Goal: Task Accomplishment & Management: Manage account settings

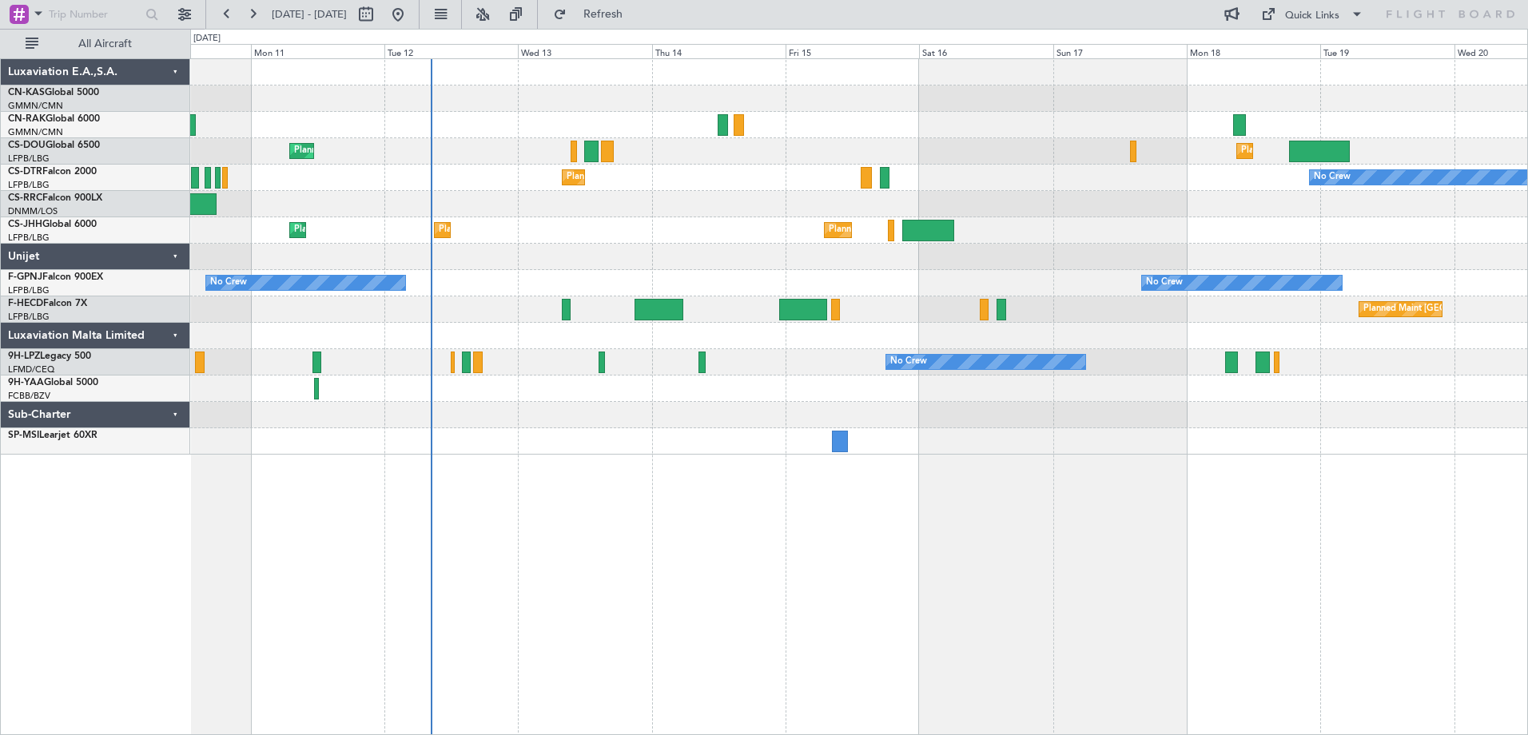
click at [712, 622] on div "Planned Maint [GEOGRAPHIC_DATA] ([GEOGRAPHIC_DATA]) Planned Maint [GEOGRAPHIC_D…" at bounding box center [859, 396] width 1338 height 677
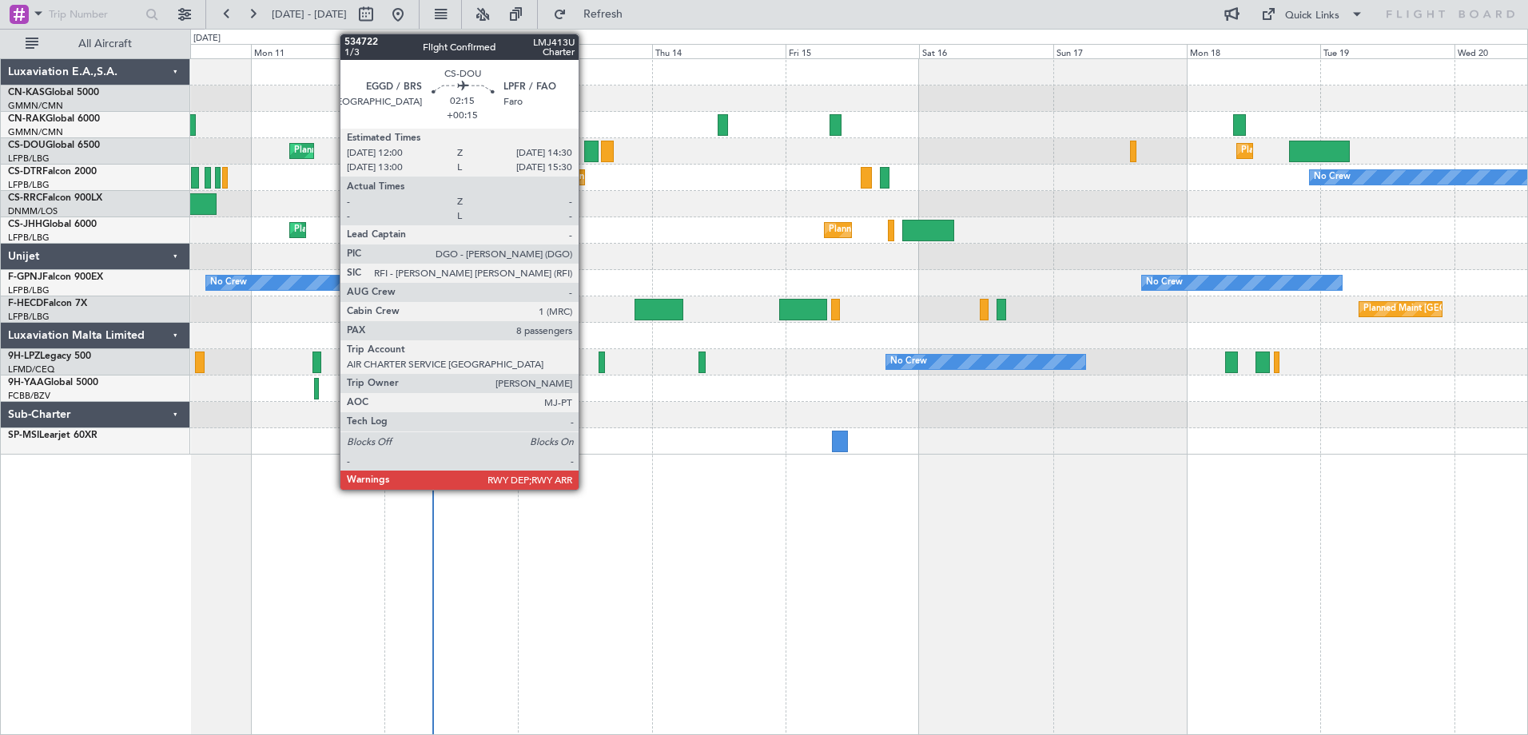
click at [586, 145] on div at bounding box center [591, 152] width 14 height 22
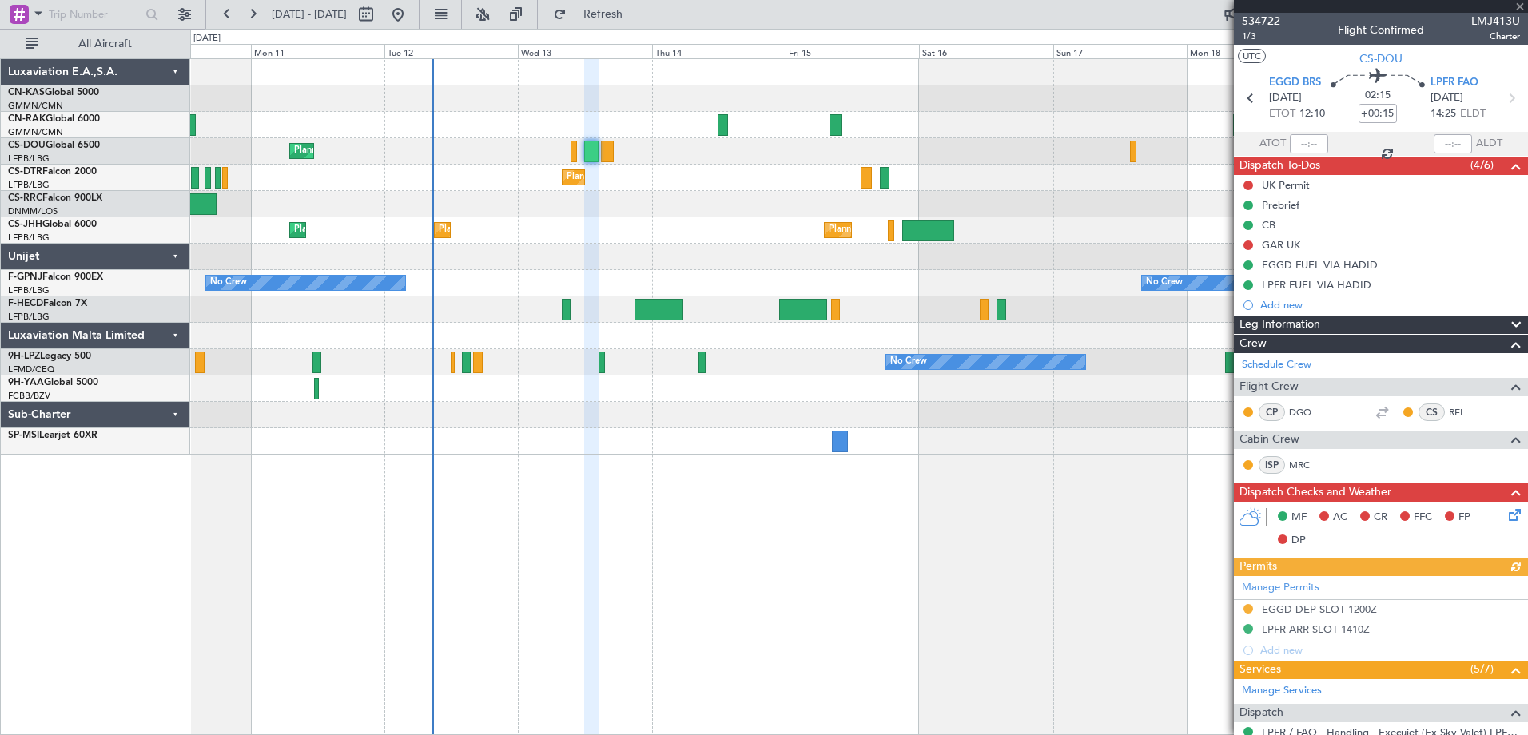
scroll to position [518, 0]
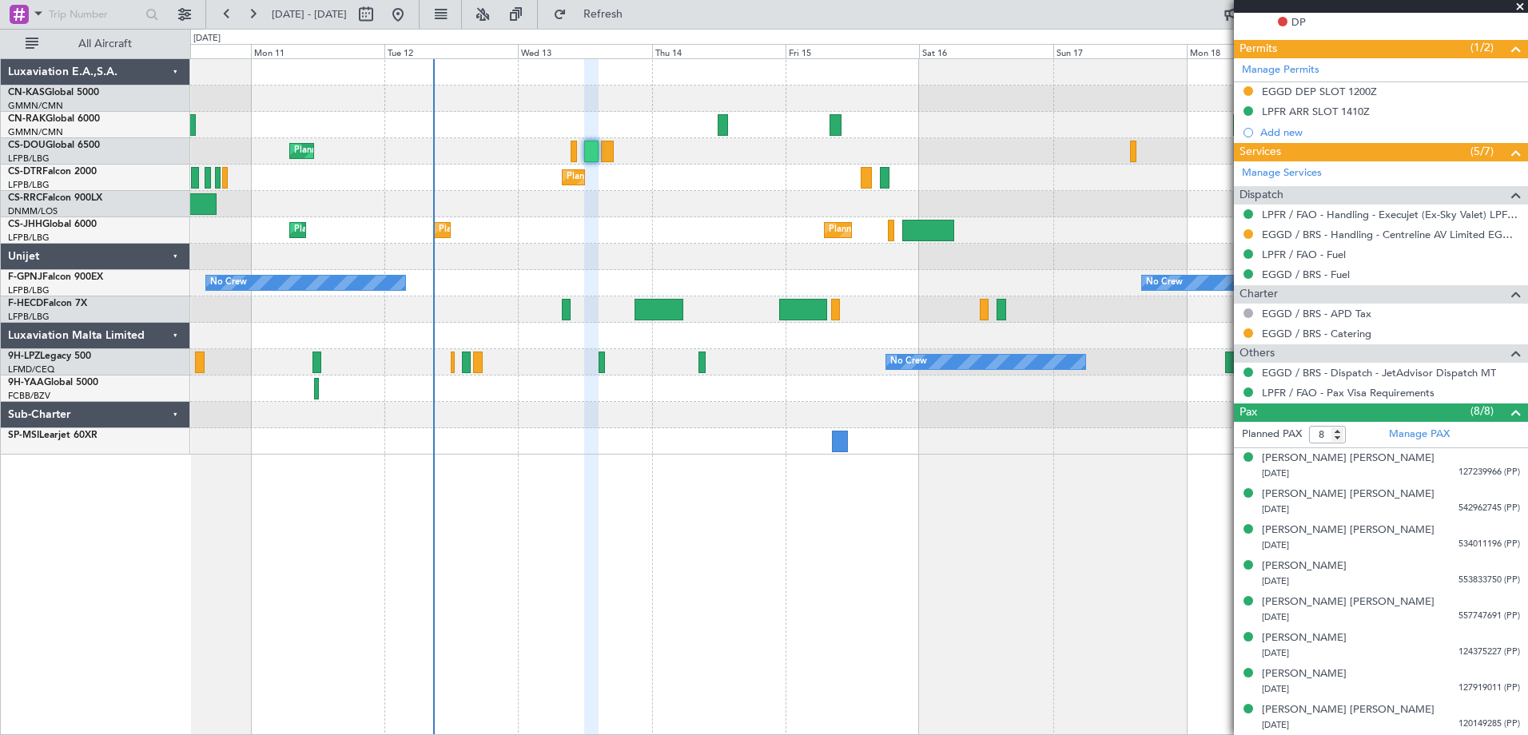
drag, startPoint x: 1520, startPoint y: 5, endPoint x: 1508, endPoint y: 27, distance: 25.4
click at [1520, 5] on span at bounding box center [1520, 7] width 16 height 14
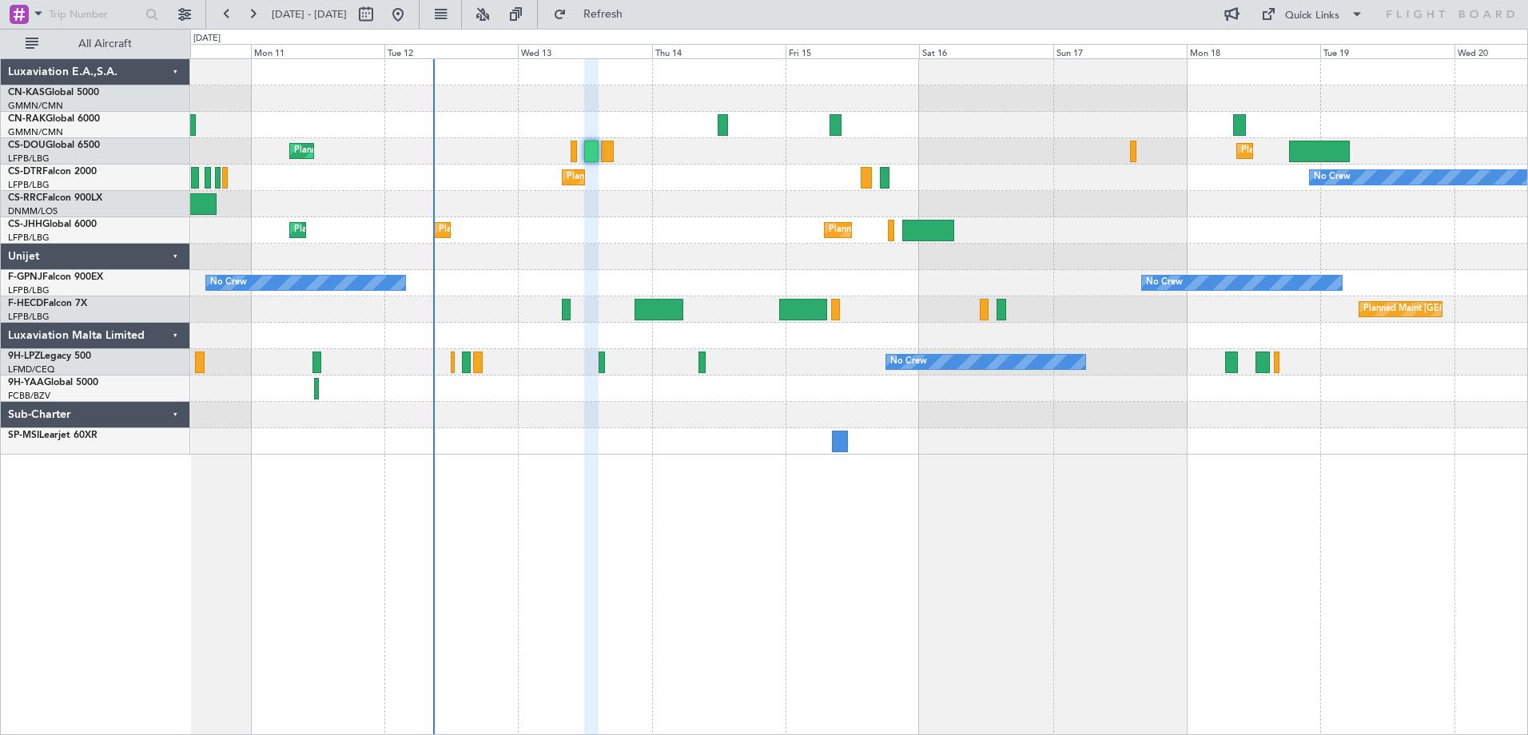
type input "0"
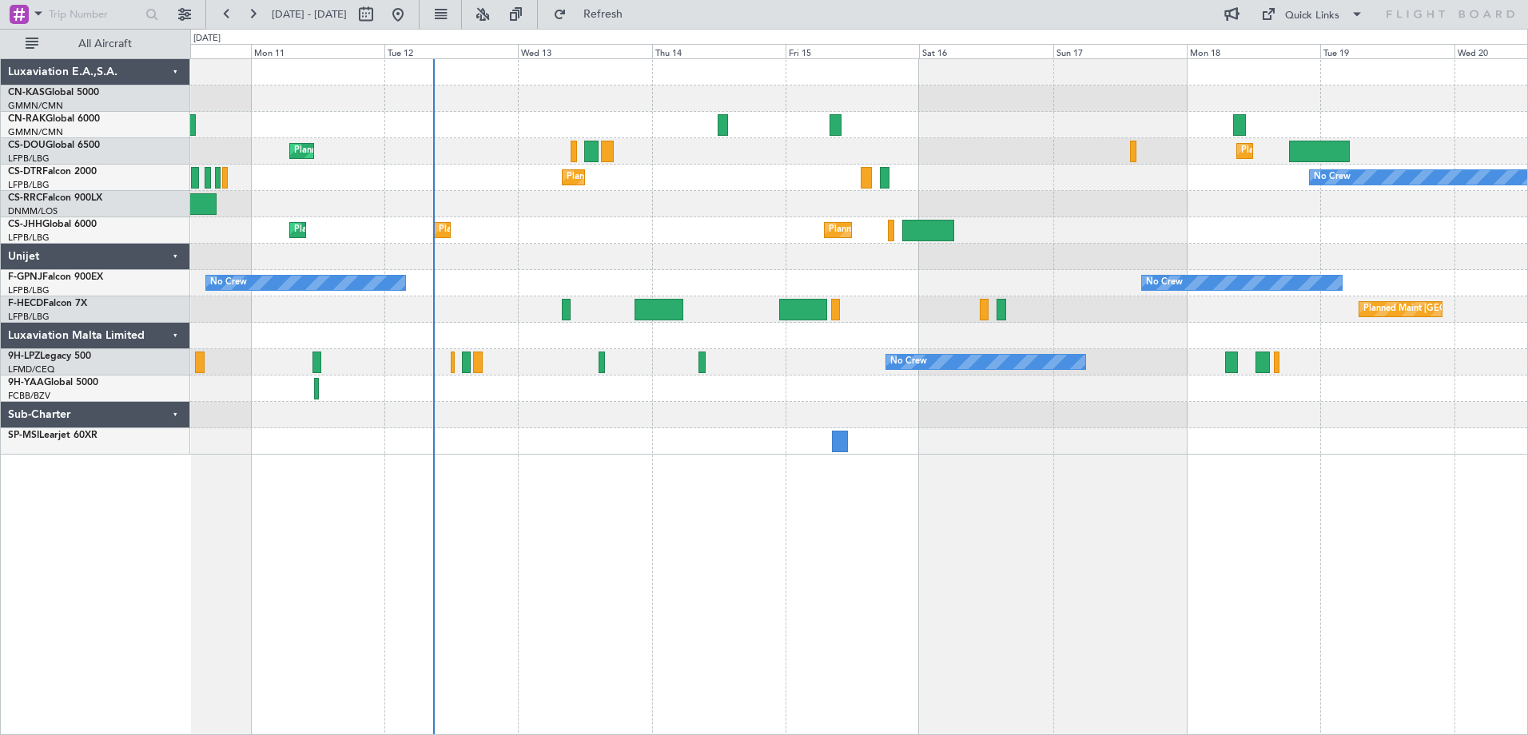
scroll to position [0, 0]
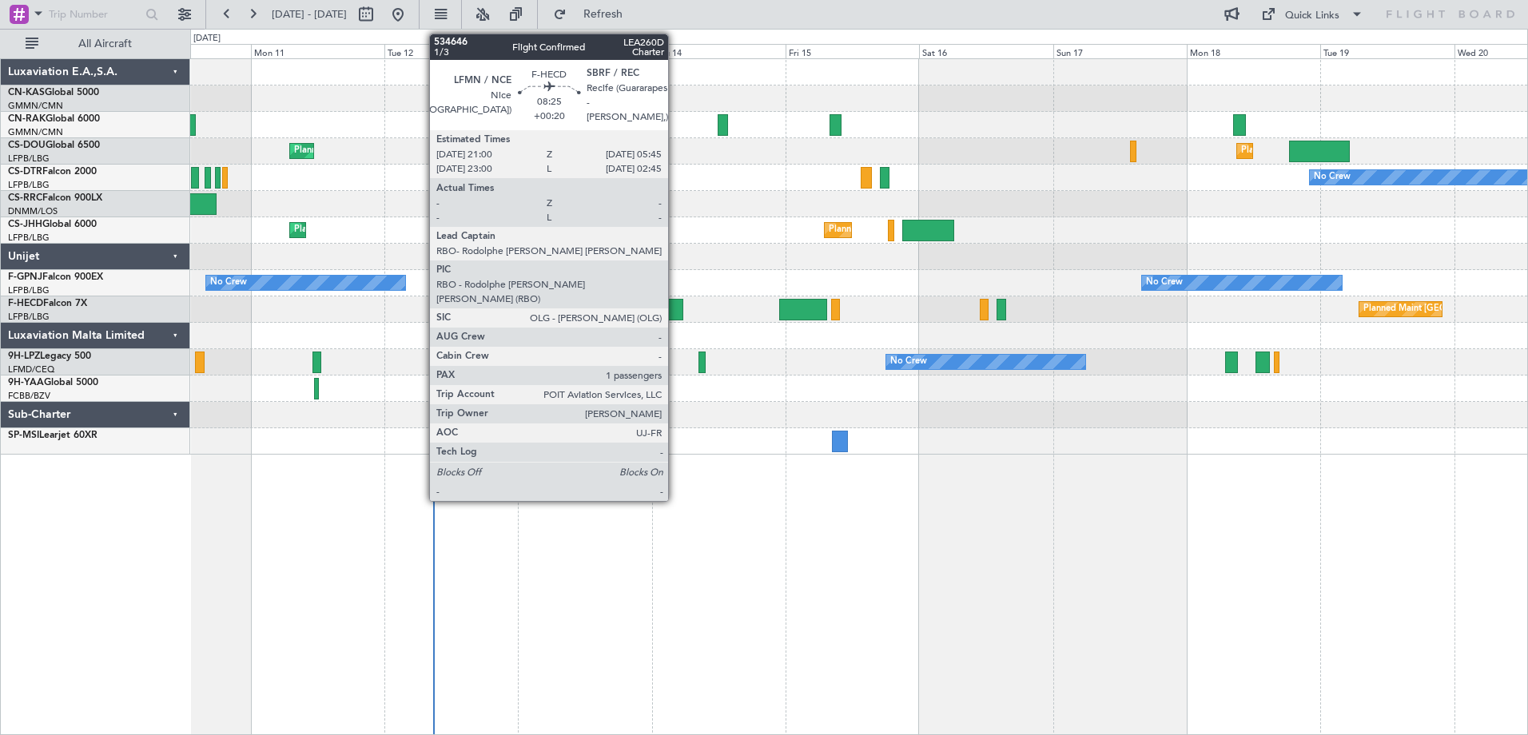
click at [675, 312] on div at bounding box center [660, 310] width 50 height 22
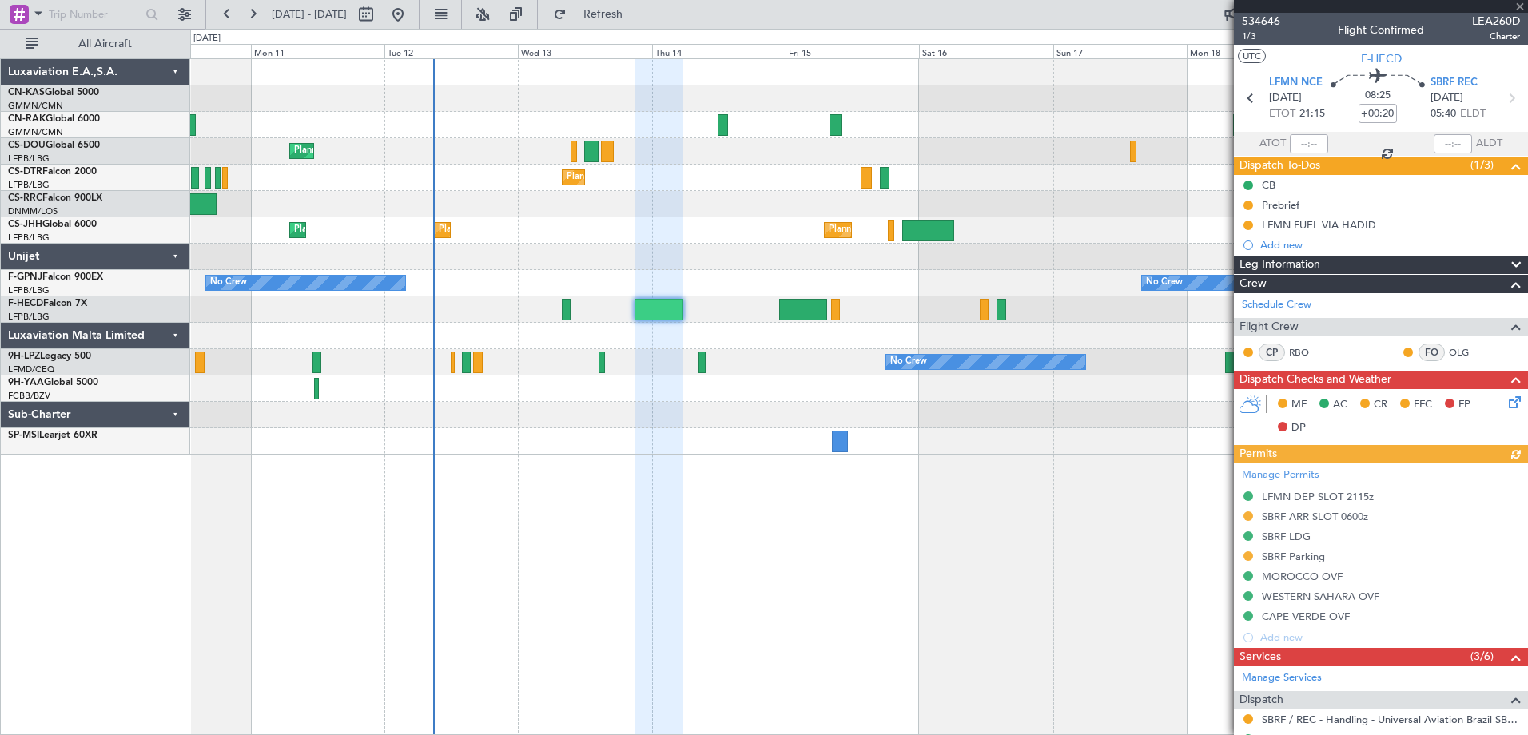
scroll to position [273, 0]
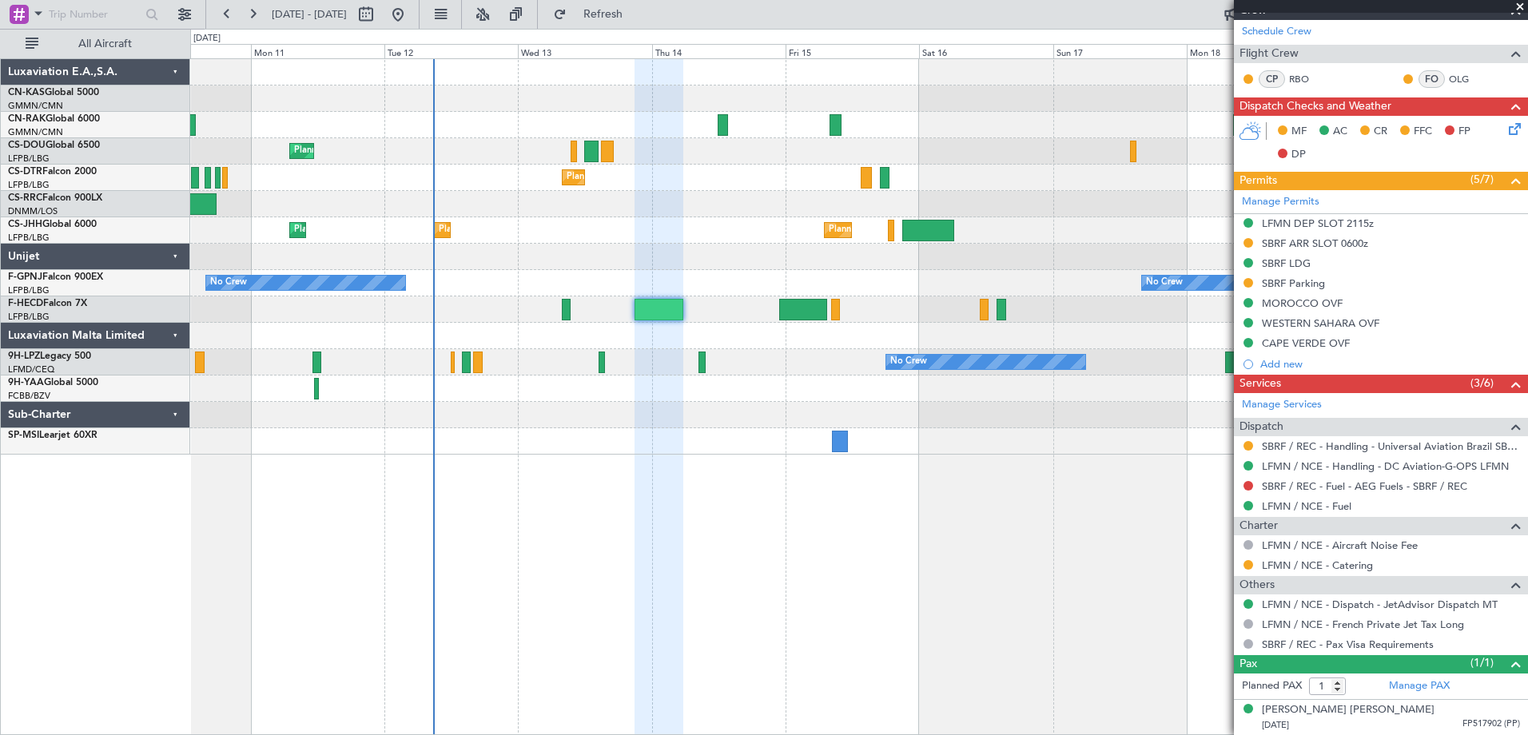
click at [1521, 6] on span at bounding box center [1520, 7] width 16 height 14
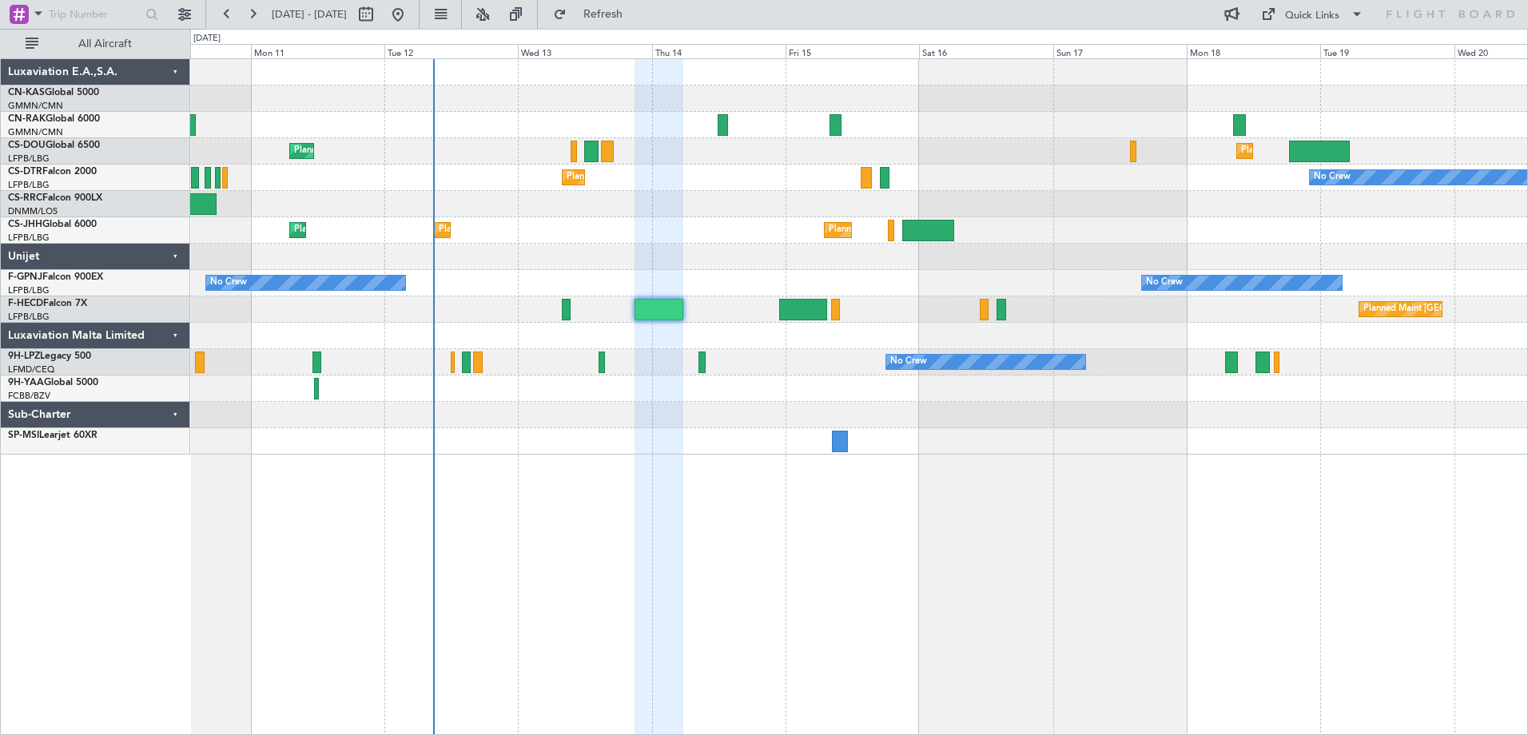
type input "0"
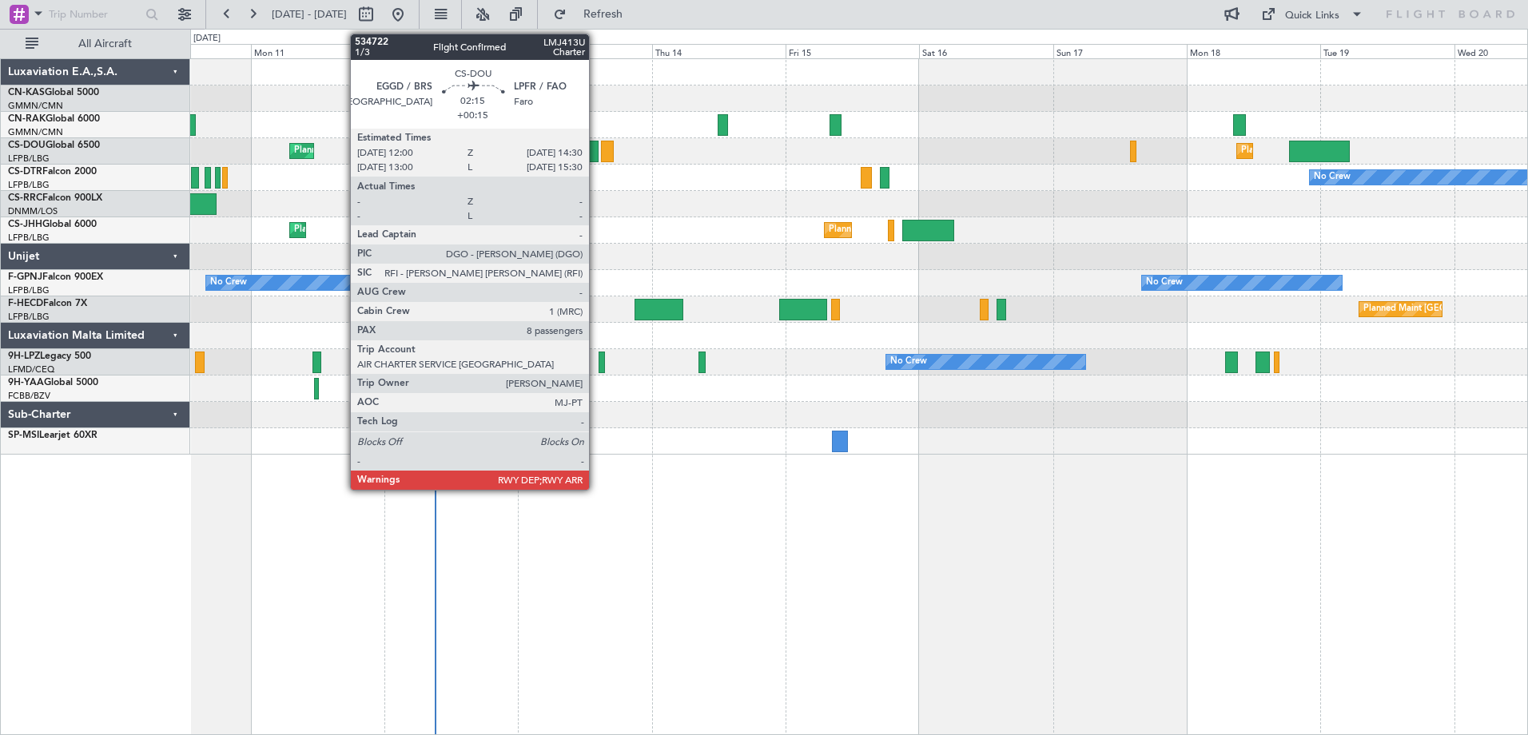
click at [596, 151] on div at bounding box center [591, 152] width 14 height 22
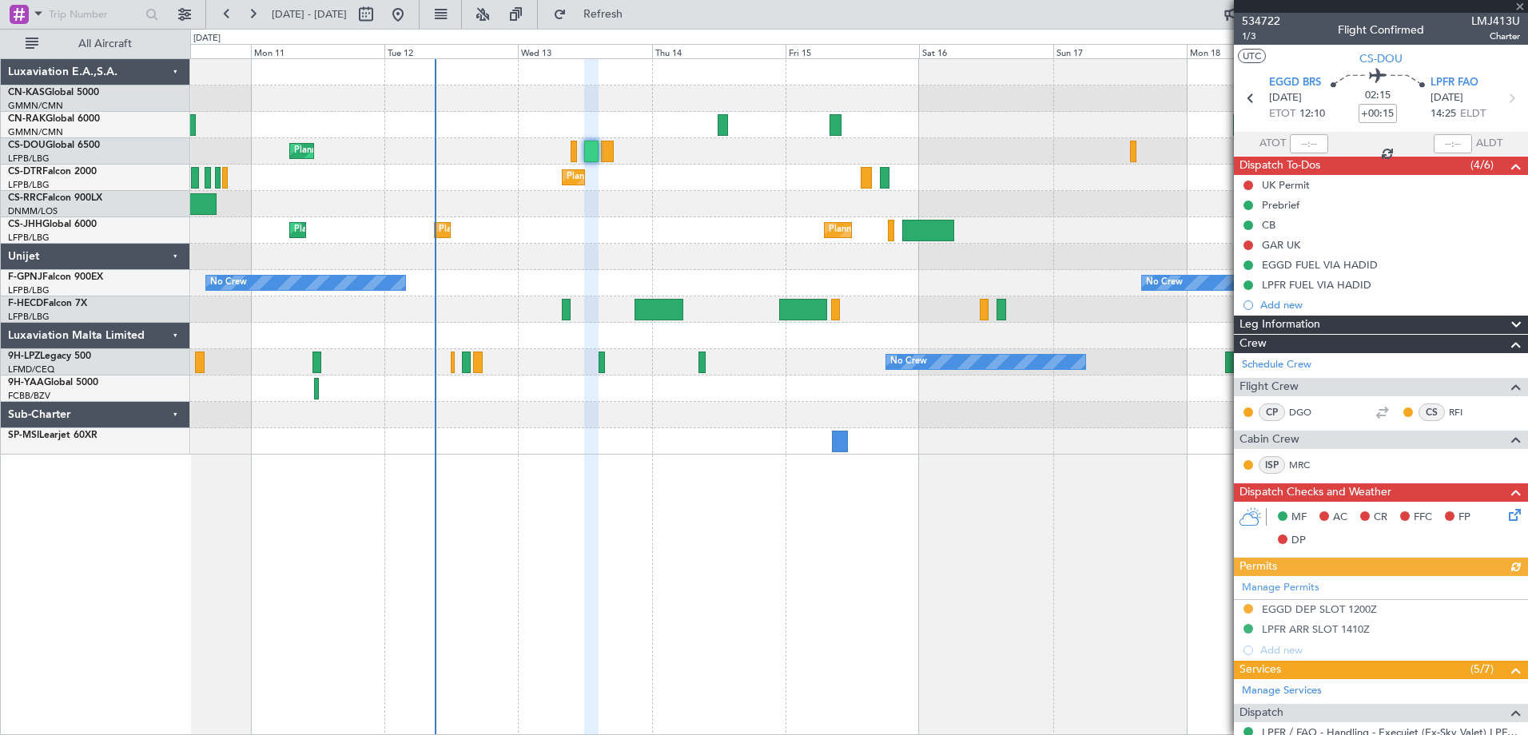
scroll to position [518, 0]
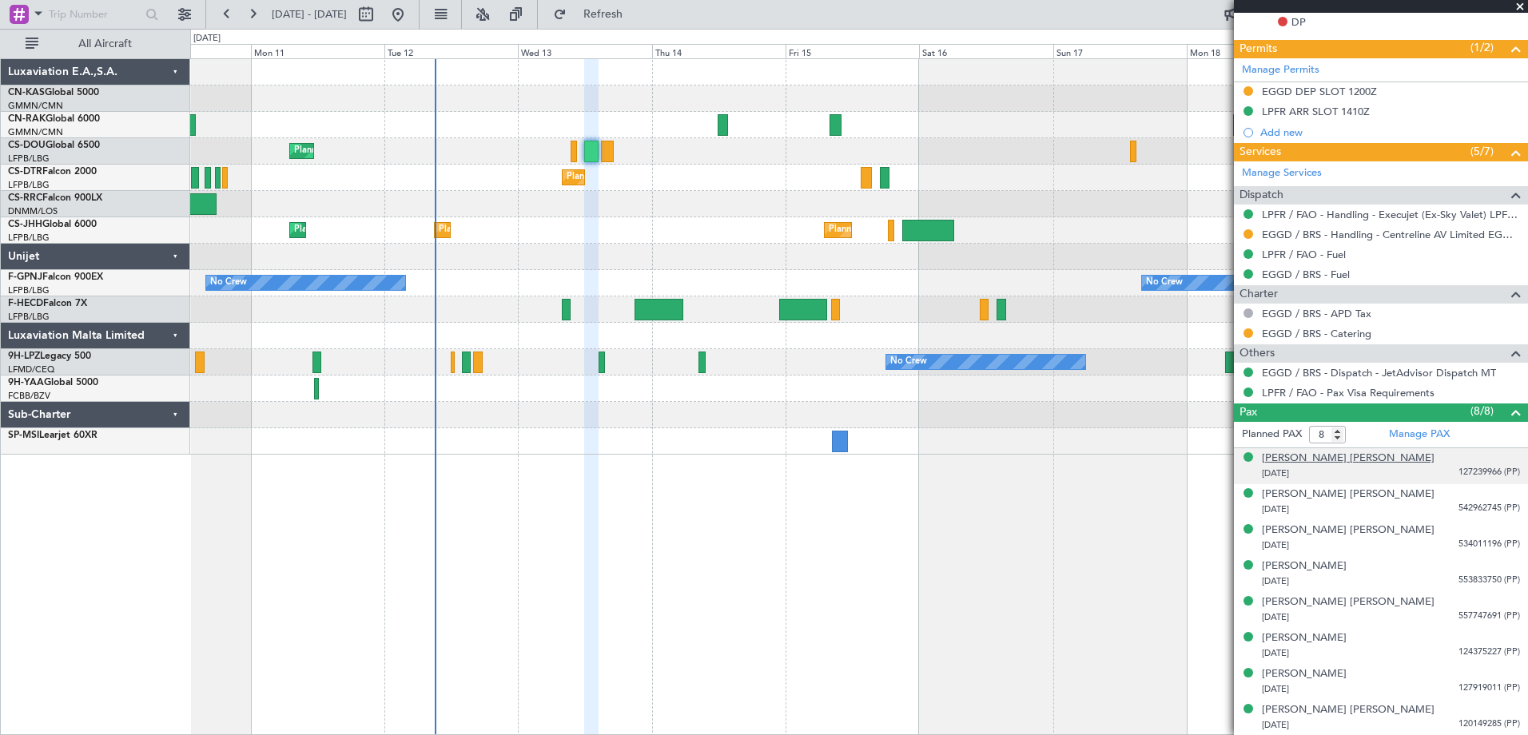
click at [1342, 460] on div "[PERSON_NAME] [PERSON_NAME]" at bounding box center [1348, 459] width 173 height 16
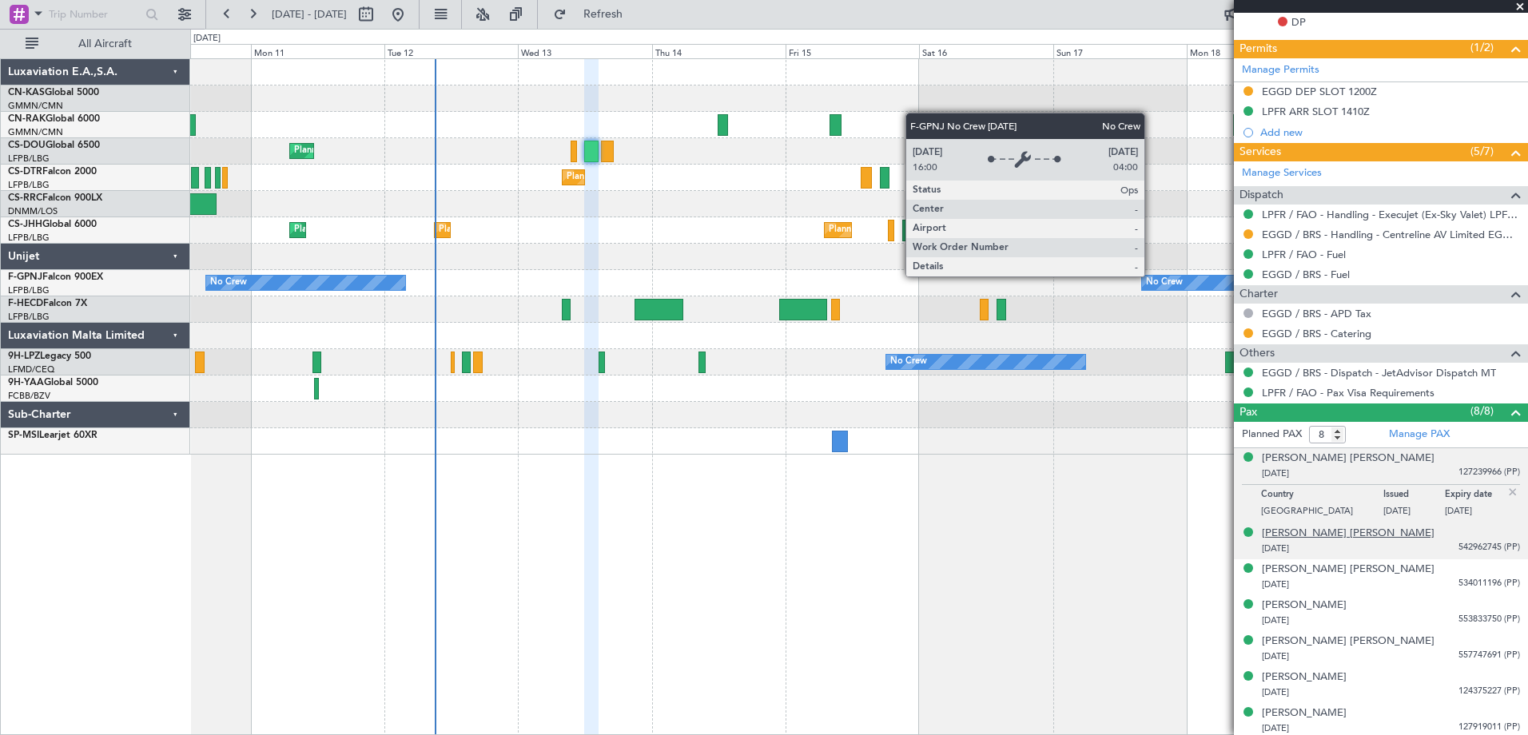
click at [1302, 531] on div "[PERSON_NAME] [PERSON_NAME]" at bounding box center [1348, 534] width 173 height 16
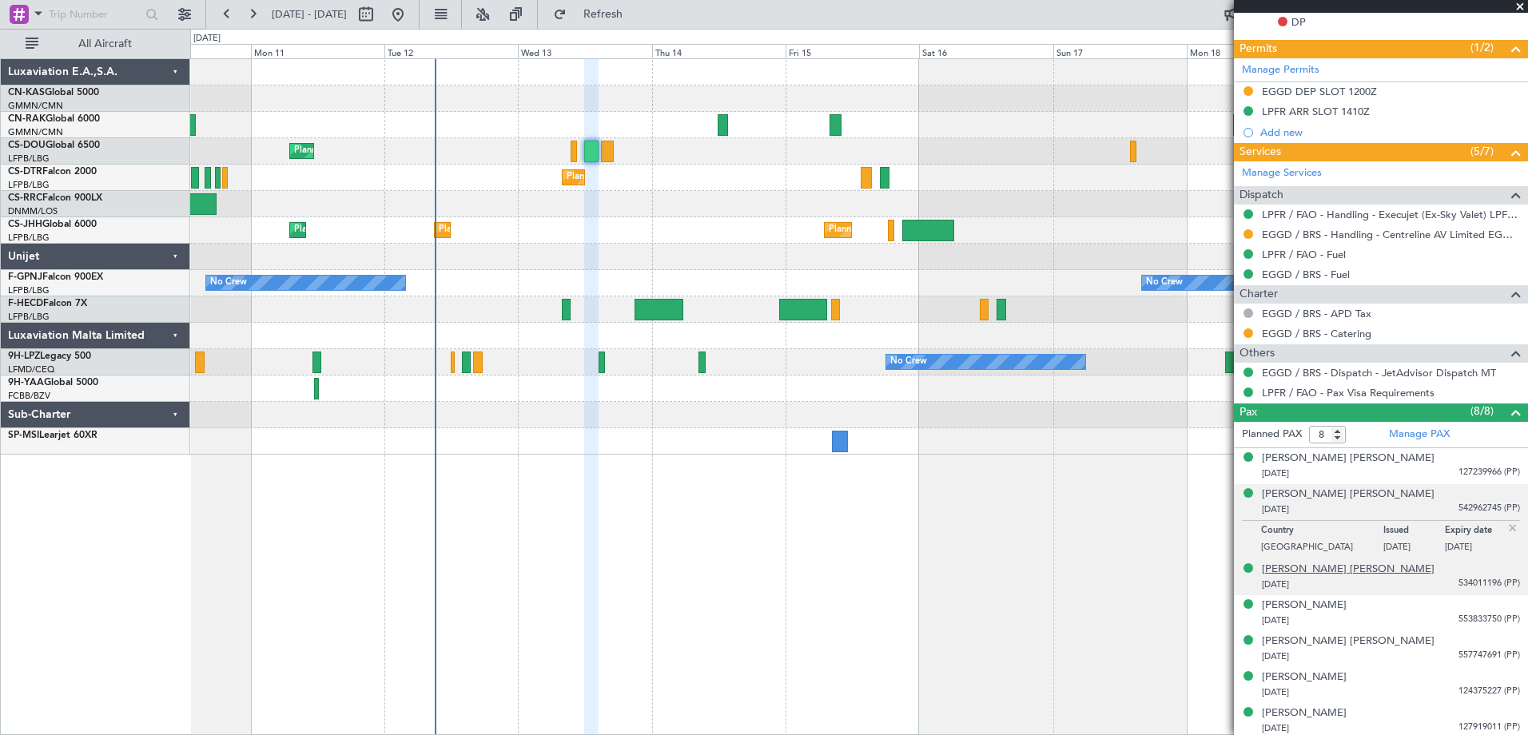
click at [1332, 571] on div "[PERSON_NAME] [PERSON_NAME]" at bounding box center [1348, 570] width 173 height 16
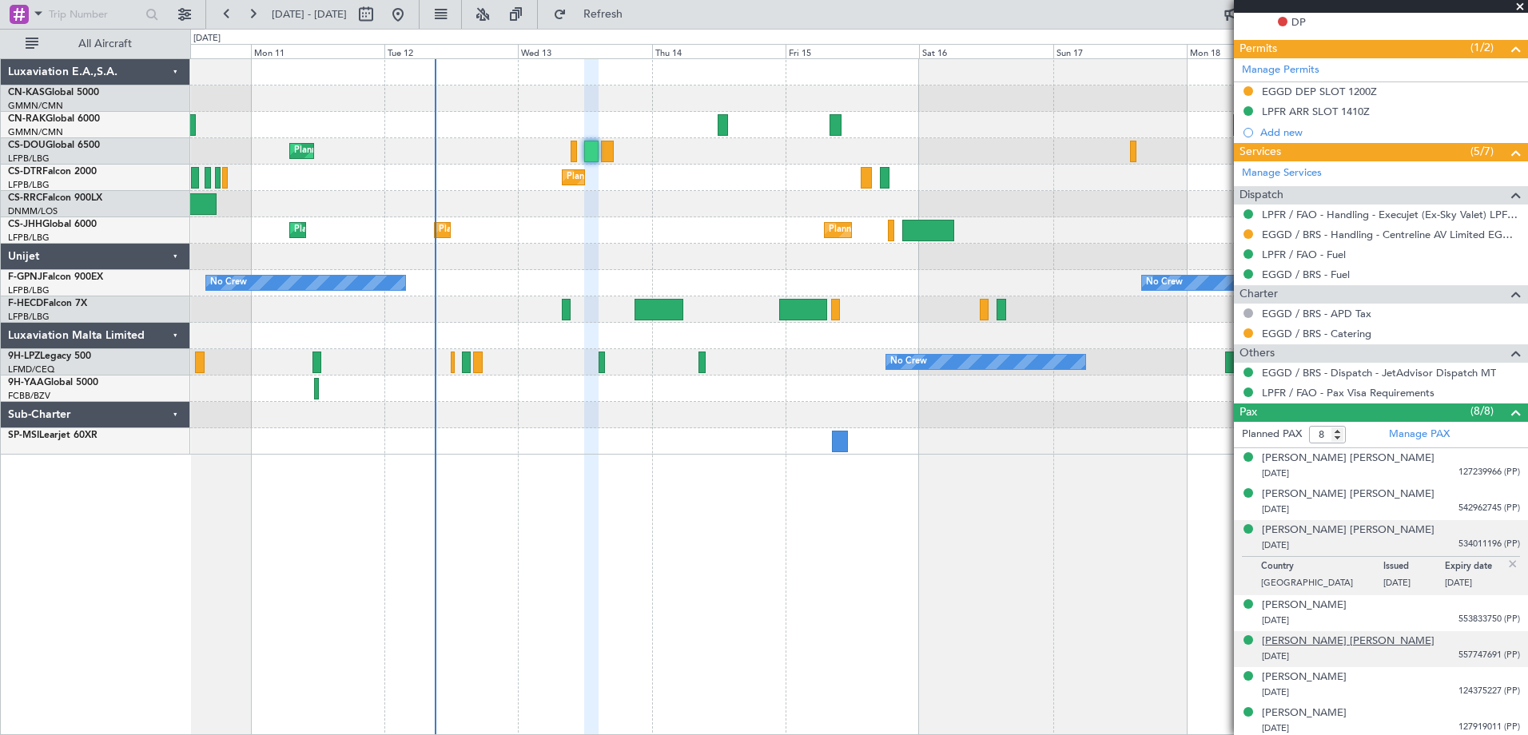
click at [1310, 641] on div "[PERSON_NAME] [PERSON_NAME]" at bounding box center [1348, 642] width 173 height 16
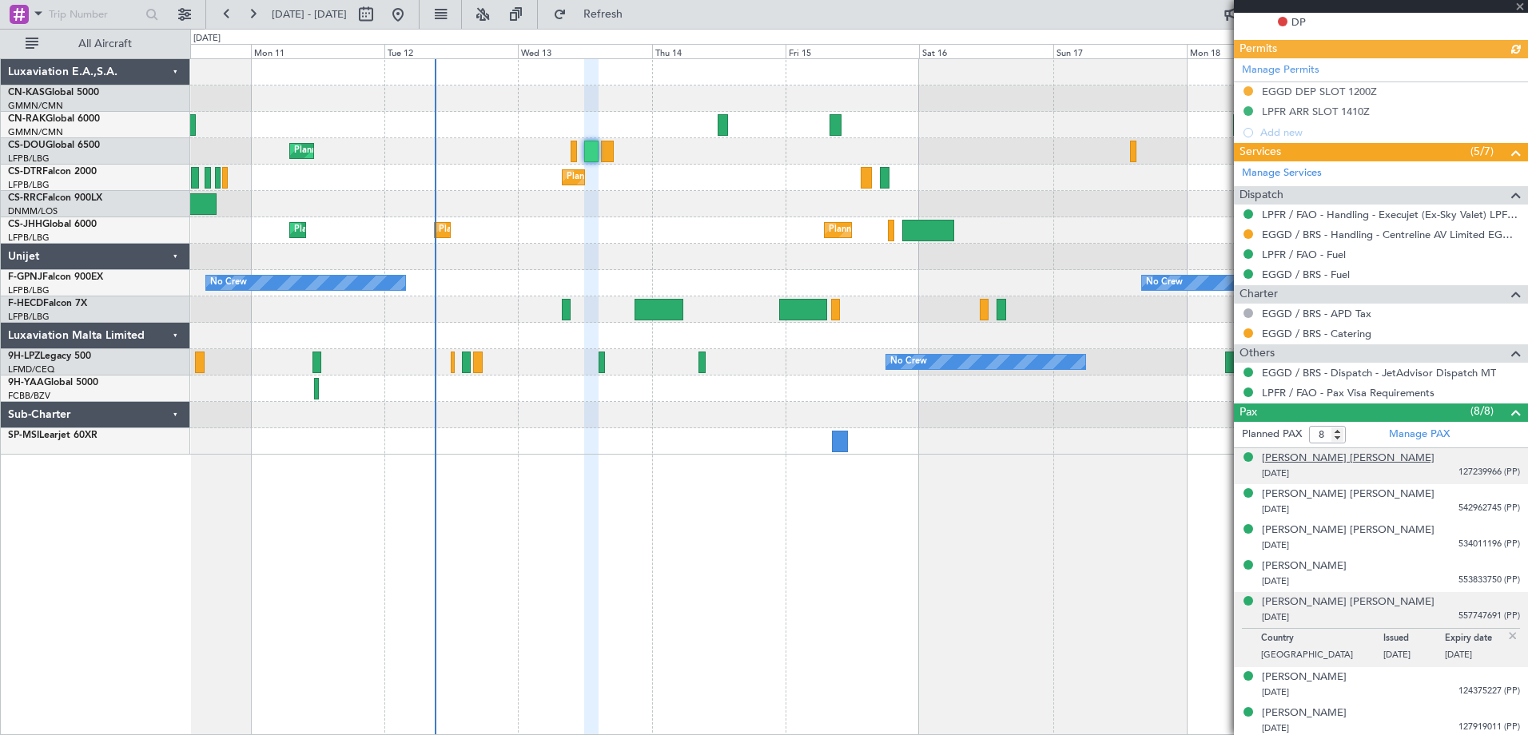
click at [1346, 456] on div "[PERSON_NAME] [PERSON_NAME]" at bounding box center [1348, 459] width 173 height 16
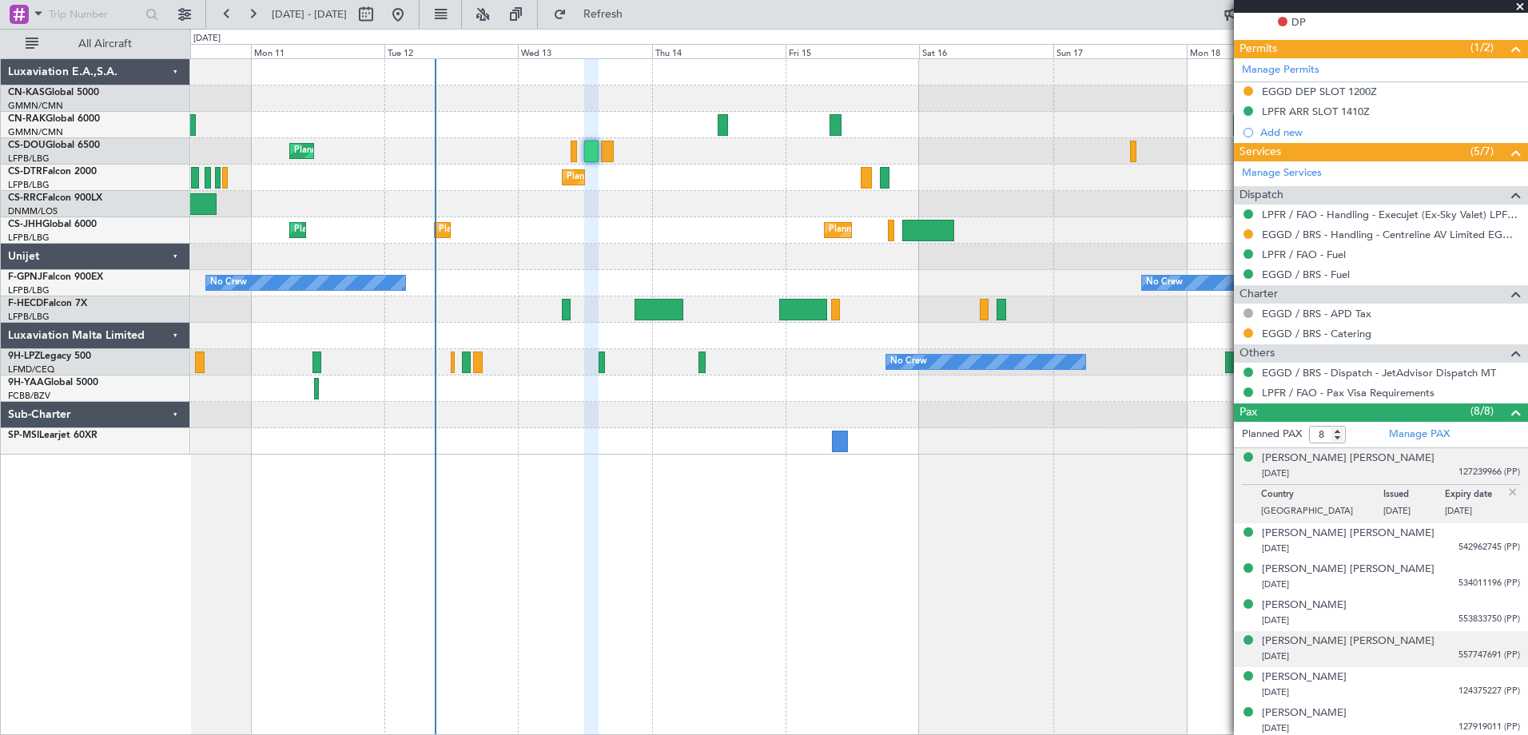
scroll to position [557, 0]
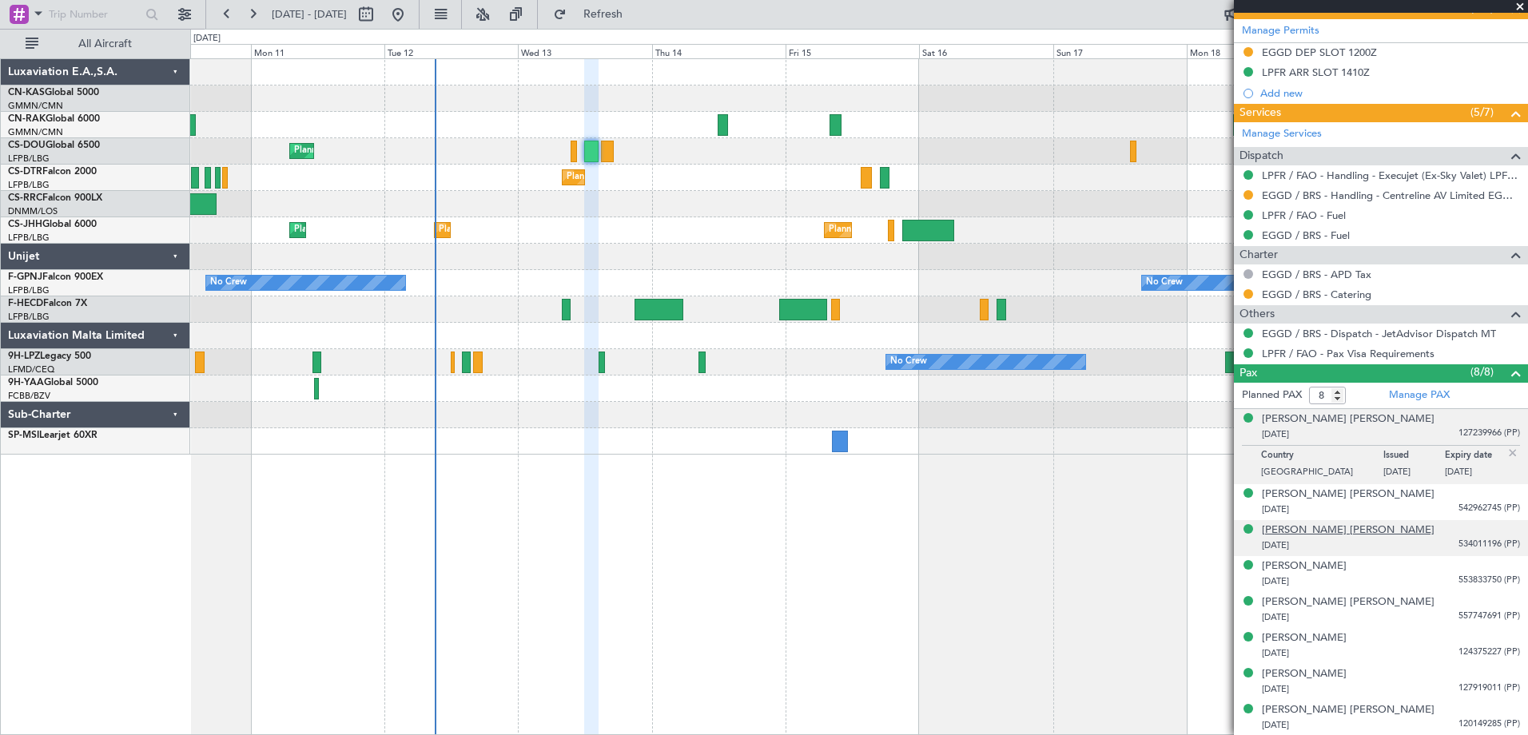
click at [1347, 531] on div "[PERSON_NAME] [PERSON_NAME]" at bounding box center [1348, 531] width 173 height 16
